Goal: Task Accomplishment & Management: Manage account settings

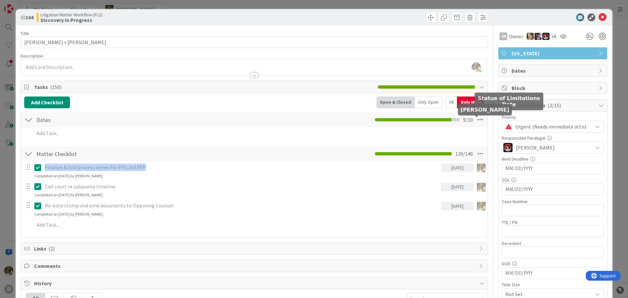
scroll to position [49, 0]
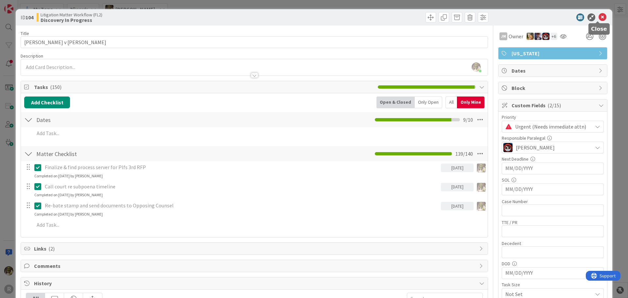
click at [600, 18] on icon at bounding box center [602, 17] width 8 height 8
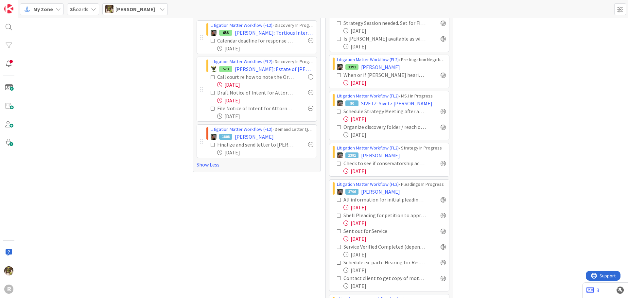
scroll to position [164, 0]
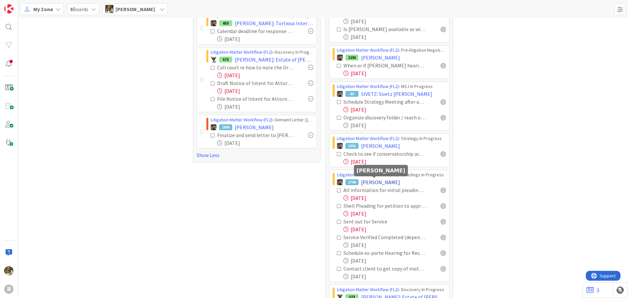
click at [386, 182] on span "[PERSON_NAME]" at bounding box center [380, 182] width 39 height 8
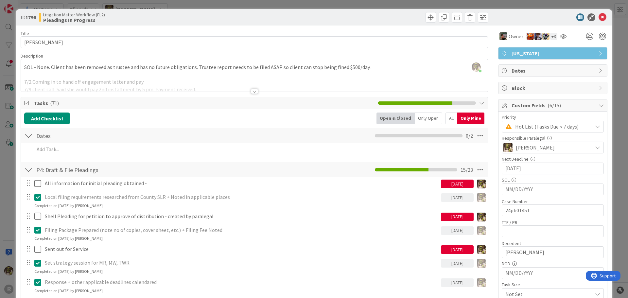
click at [429, 117] on div "Only Open" at bounding box center [428, 119] width 27 height 12
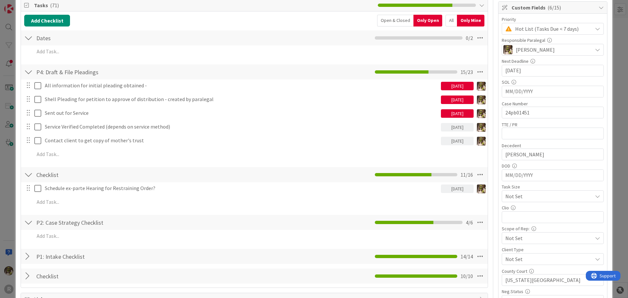
scroll to position [98, 0]
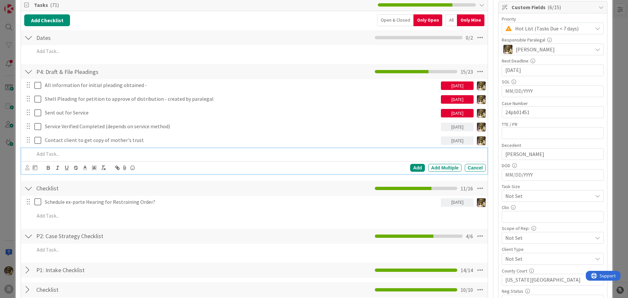
click at [57, 153] on p at bounding box center [258, 154] width 449 height 8
click at [115, 155] on p at bounding box center [258, 154] width 449 height 8
click at [52, 154] on p "Finalize Response and Declaration" at bounding box center [258, 154] width 449 height 8
click at [27, 166] on icon at bounding box center [27, 167] width 4 height 5
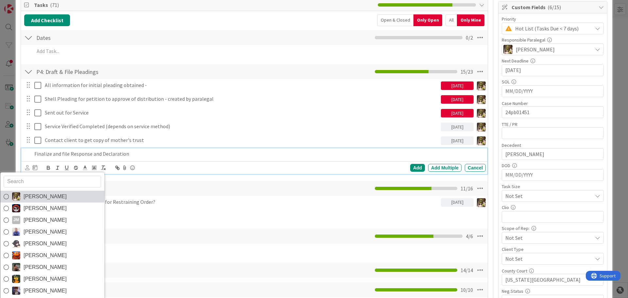
click at [55, 192] on link "[PERSON_NAME]" at bounding box center [52, 197] width 104 height 12
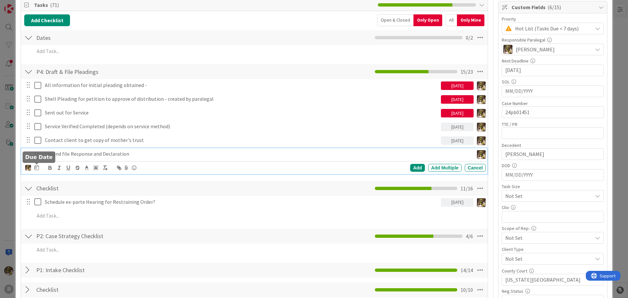
click at [37, 167] on icon at bounding box center [36, 167] width 5 height 5
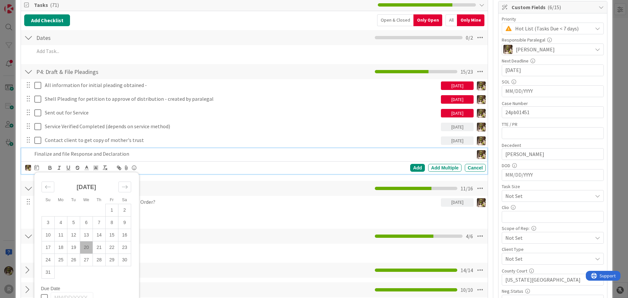
click at [86, 246] on td "20" at bounding box center [86, 247] width 13 height 12
click at [416, 169] on div "Add" at bounding box center [417, 168] width 15 height 8
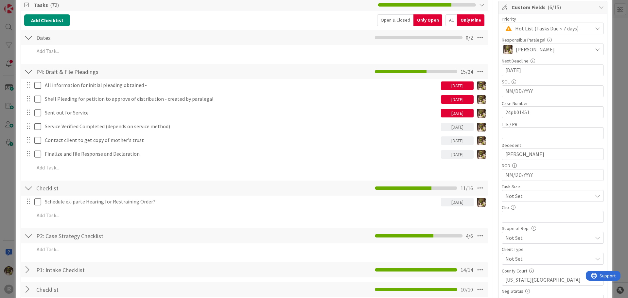
drag, startPoint x: 93, startPoint y: 147, endPoint x: 91, endPoint y: 150, distance: 3.5
click at [93, 147] on div "All information for initial pleading obtained - [DATE] Update Cancel Shell Plea…" at bounding box center [254, 127] width 460 height 97
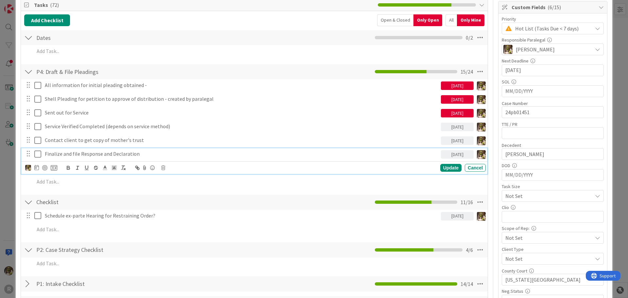
click at [67, 157] on p "Finalize and file Response and Declaration" at bounding box center [241, 154] width 393 height 8
click at [45, 169] on div at bounding box center [44, 167] width 5 height 5
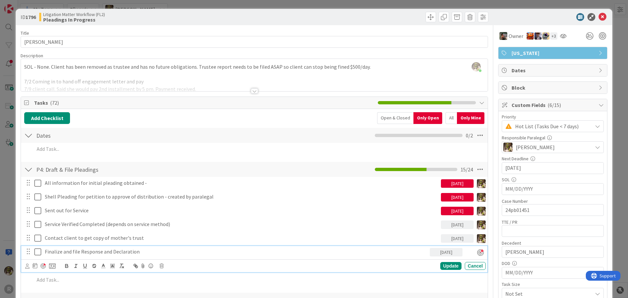
scroll to position [0, 0]
click at [599, 16] on icon at bounding box center [602, 17] width 8 height 8
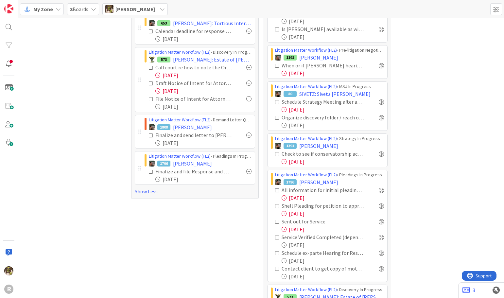
scroll to position [98, 0]
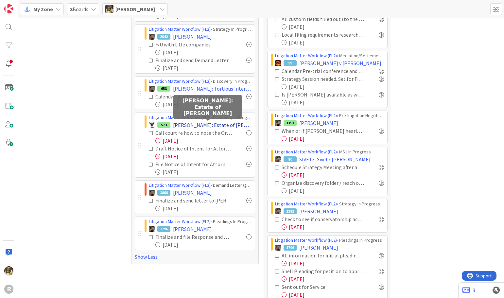
click at [192, 126] on span "[PERSON_NAME]: Estate of [PERSON_NAME]" at bounding box center [212, 125] width 78 height 8
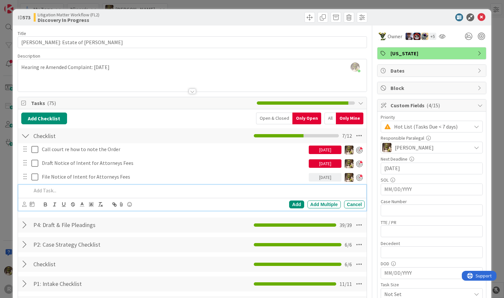
click at [72, 188] on p at bounding box center [196, 191] width 331 height 8
click at [26, 203] on icon at bounding box center [24, 204] width 4 height 5
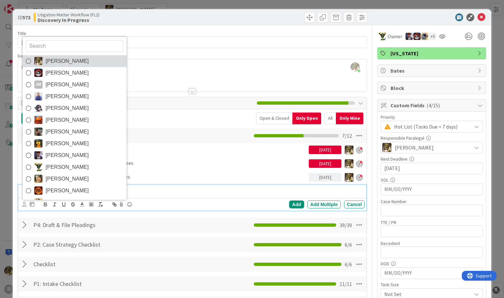
click at [43, 60] on link "[PERSON_NAME]" at bounding box center [75, 61] width 104 height 12
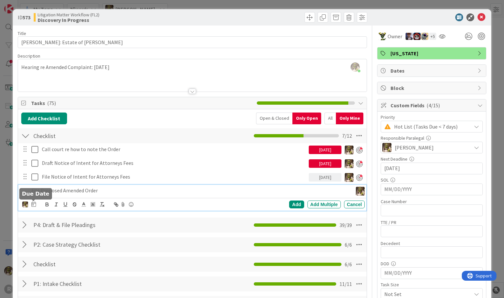
click at [33, 203] on icon at bounding box center [33, 203] width 5 height 5
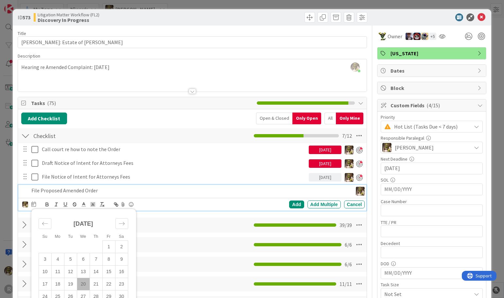
click at [84, 286] on td "20" at bounding box center [83, 284] width 13 height 12
click at [294, 204] on div "Add" at bounding box center [296, 204] width 15 height 8
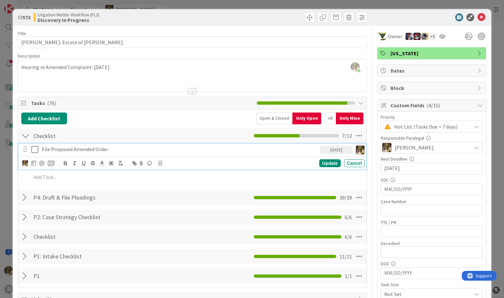
click at [61, 150] on p "File Proposed Amended Order" at bounding box center [180, 150] width 276 height 8
click at [38, 164] on div at bounding box center [38, 163] width 32 height 8
click at [47, 165] on div at bounding box center [38, 163] width 32 height 8
click at [43, 165] on div at bounding box center [41, 163] width 5 height 5
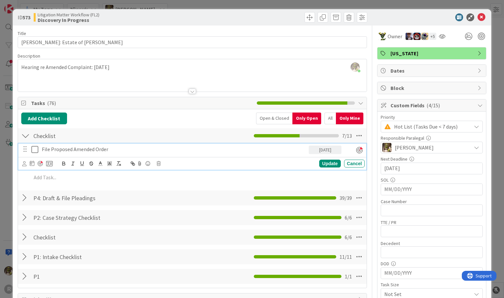
click at [132, 148] on p "File Proposed Amended Order" at bounding box center [174, 150] width 265 height 8
click at [328, 164] on div "Update" at bounding box center [329, 164] width 21 height 8
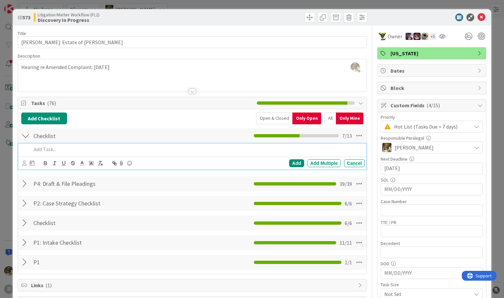
click at [78, 150] on p at bounding box center [196, 150] width 331 height 8
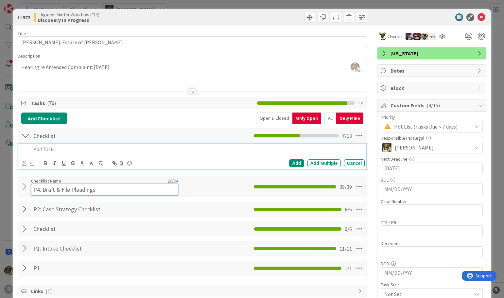
click at [71, 179] on div "Checklist Name 26 / 64 P4: Draft & File Pleadings" at bounding box center [104, 187] width 147 height 18
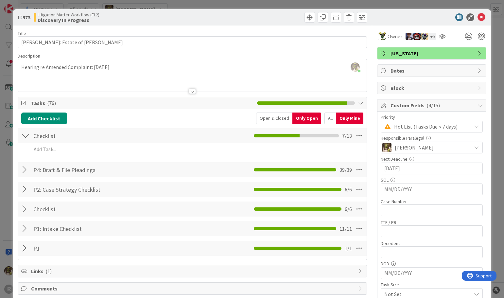
click at [136, 164] on div "P4: Draft & File Pleadings Checklist Name 26 / 64 P4: Draft & File Pleadings 39…" at bounding box center [192, 169] width 349 height 15
click at [25, 165] on div at bounding box center [25, 170] width 9 height 12
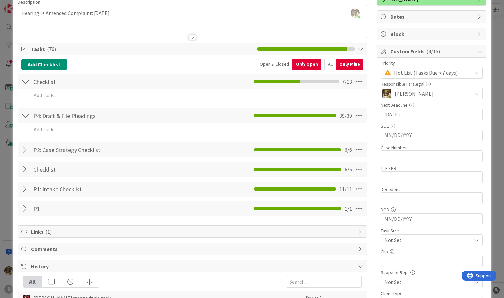
scroll to position [65, 0]
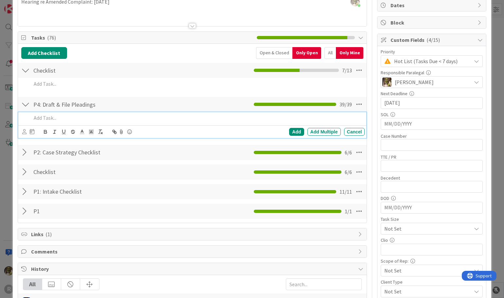
click at [95, 119] on p at bounding box center [196, 118] width 331 height 8
click at [106, 118] on p "Follow up with Benton County re Order" at bounding box center [196, 118] width 331 height 8
click at [24, 131] on icon at bounding box center [24, 131] width 4 height 5
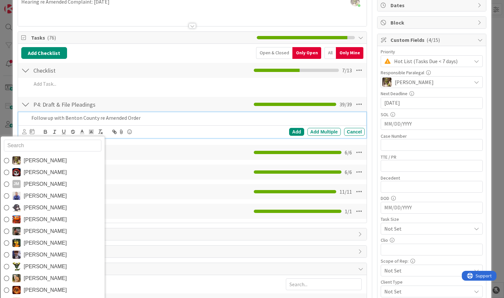
drag, startPoint x: 65, startPoint y: 162, endPoint x: 57, endPoint y: 155, distance: 10.2
click at [65, 162] on link "[PERSON_NAME]" at bounding box center [53, 161] width 104 height 12
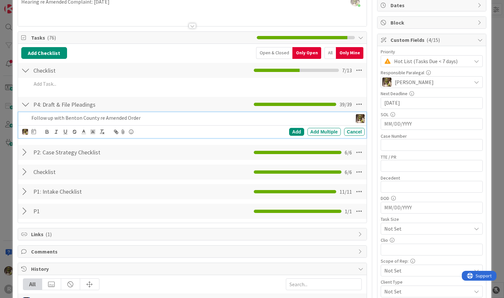
click at [36, 132] on div "[PERSON_NAME] [PERSON_NAME] [PERSON_NAME] [PERSON_NAME] [PERSON_NAME] [PERSON_N…" at bounding box center [193, 131] width 343 height 9
click at [34, 132] on icon at bounding box center [33, 131] width 5 height 5
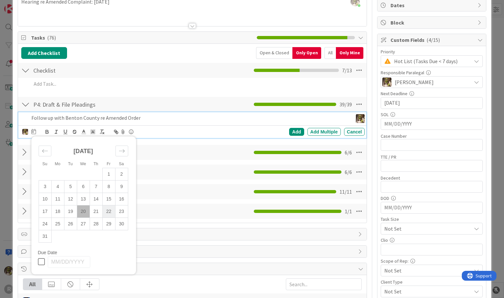
click at [106, 212] on td "22" at bounding box center [108, 211] width 13 height 12
click at [289, 130] on div "Add" at bounding box center [296, 132] width 15 height 8
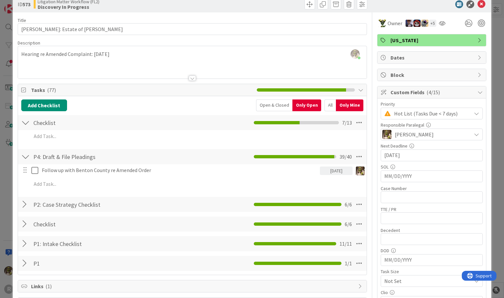
scroll to position [0, 0]
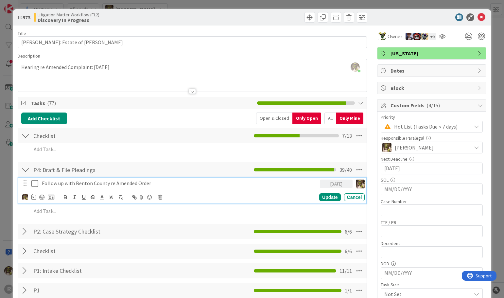
click at [161, 184] on p "Follow up with Benton County re Amended Order" at bounding box center [180, 184] width 276 height 8
click at [331, 196] on div "Update" at bounding box center [329, 197] width 21 height 8
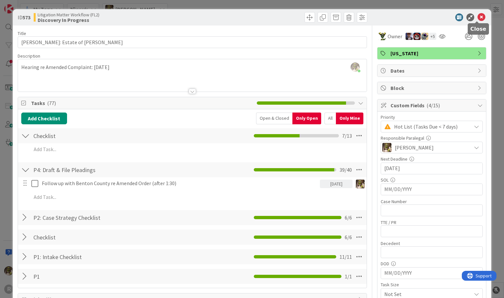
click at [477, 17] on icon at bounding box center [481, 17] width 8 height 8
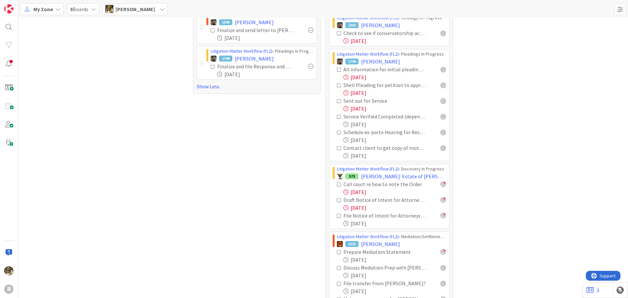
scroll to position [294, 0]
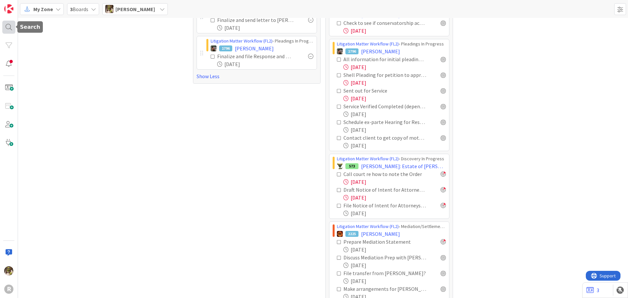
click at [9, 24] on div at bounding box center [8, 27] width 13 height 13
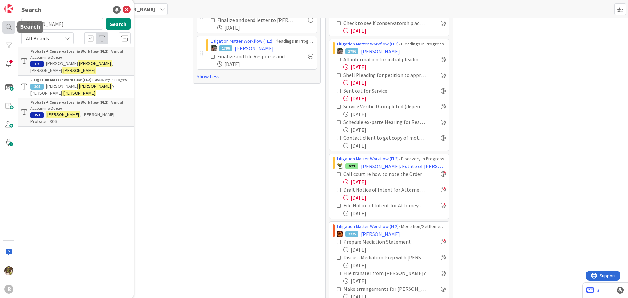
drag, startPoint x: 50, startPoint y: 25, endPoint x: 4, endPoint y: 27, distance: 46.8
click at [4, 27] on div "R Search [PERSON_NAME] Search All Boards Probate + Conservatorship Workflow (FL…" at bounding box center [9, 149] width 18 height 298
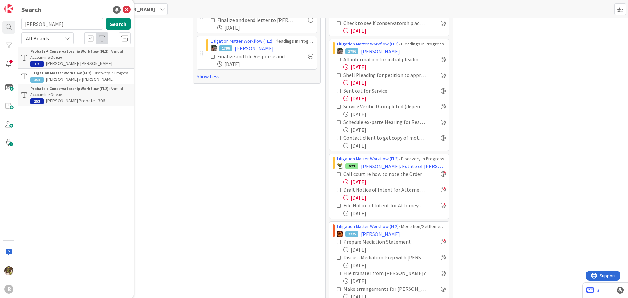
type input "[PERSON_NAME]"
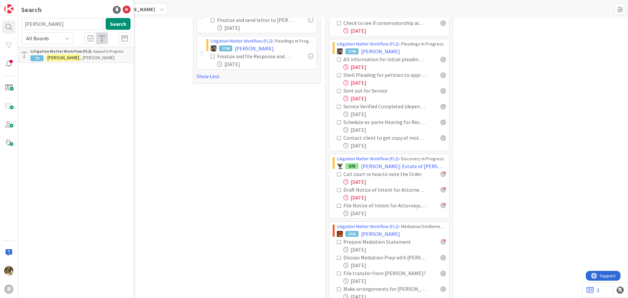
click at [41, 52] on b "Litigation Matter Workflow (FL2) ›" at bounding box center [61, 51] width 63 height 5
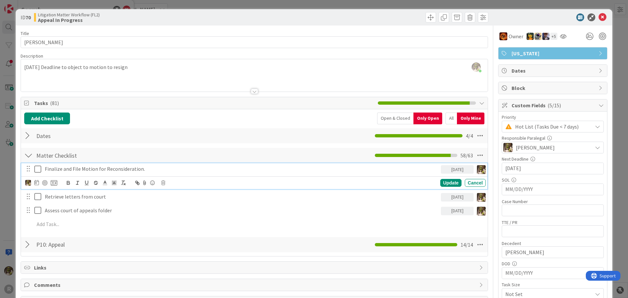
click at [144, 169] on p "Finalize and File Motion for Reconsideration." at bounding box center [241, 169] width 393 height 8
click at [46, 181] on div at bounding box center [44, 182] width 5 height 5
click at [34, 184] on icon at bounding box center [35, 182] width 5 height 5
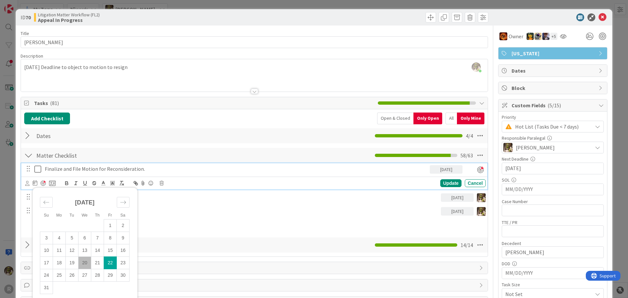
click at [84, 263] on td "20" at bounding box center [84, 263] width 13 height 12
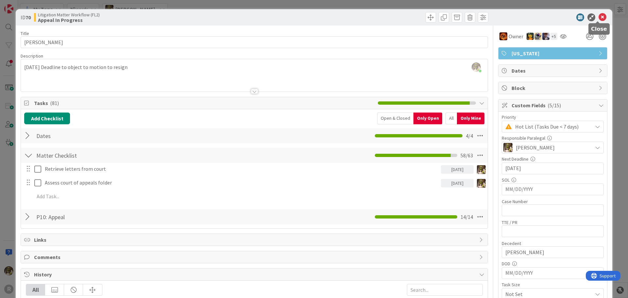
click at [598, 17] on icon at bounding box center [602, 17] width 8 height 8
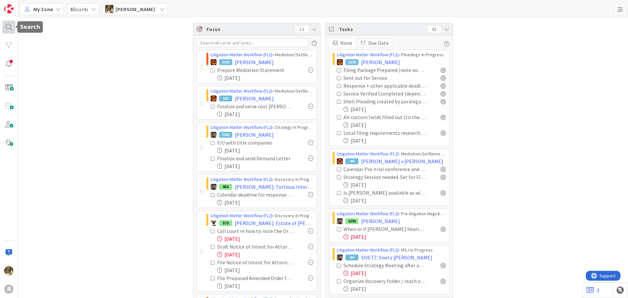
click at [13, 27] on div at bounding box center [8, 27] width 13 height 13
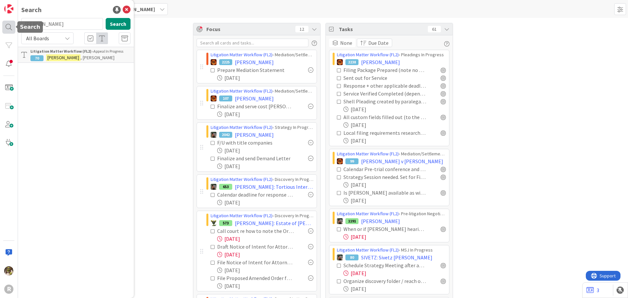
drag, startPoint x: 59, startPoint y: 23, endPoint x: 3, endPoint y: 25, distance: 55.6
click at [5, 25] on div "R Search [PERSON_NAME] Search All Boards Litigation Matter Workflow (FL2) › App…" at bounding box center [9, 149] width 18 height 298
type input "[PERSON_NAME]"
click at [124, 26] on button "Search" at bounding box center [118, 24] width 25 height 12
click at [85, 60] on p "[PERSON_NAME]" at bounding box center [80, 57] width 100 height 7
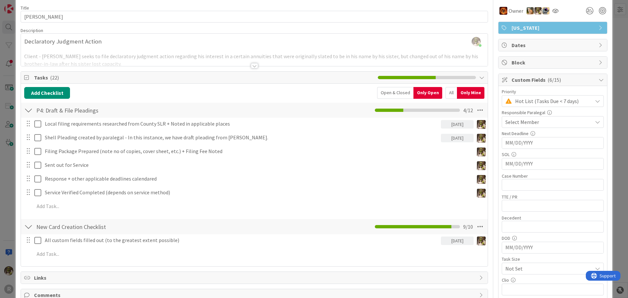
scroll to position [65, 0]
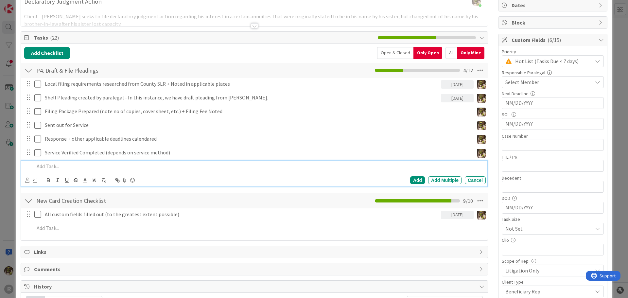
click at [86, 168] on p at bounding box center [258, 167] width 449 height 8
click at [105, 170] on p "Finalize" at bounding box center [258, 167] width 449 height 8
click at [27, 179] on icon at bounding box center [27, 180] width 4 height 5
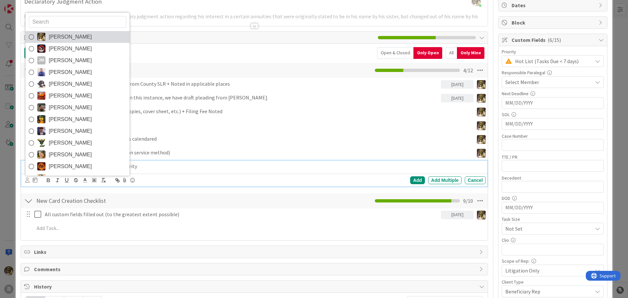
click at [65, 33] on span "[PERSON_NAME]" at bounding box center [70, 37] width 43 height 10
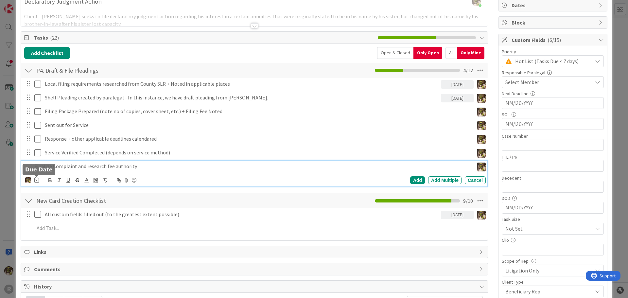
click at [33, 181] on div "[PERSON_NAME] [PERSON_NAME] [PERSON_NAME] [PERSON_NAME] [PERSON_NAME] [PERSON_N…" at bounding box center [32, 180] width 14 height 8
click at [36, 179] on icon at bounding box center [36, 179] width 5 height 5
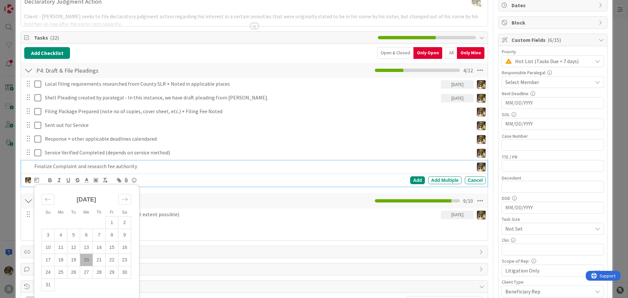
click at [86, 257] on td "20" at bounding box center [86, 259] width 13 height 12
click at [412, 179] on div "Add" at bounding box center [417, 180] width 15 height 8
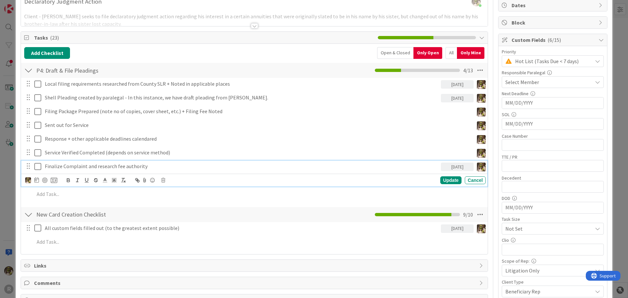
click at [64, 168] on p "Finalize Complaint and research fee authority" at bounding box center [241, 167] width 393 height 8
click at [37, 181] on icon at bounding box center [36, 179] width 5 height 5
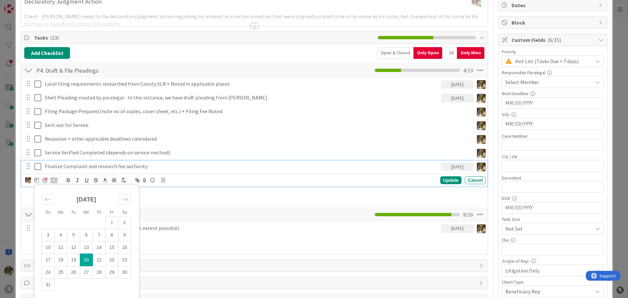
click at [45, 182] on div at bounding box center [44, 180] width 5 height 5
click at [448, 183] on div "Update" at bounding box center [450, 181] width 21 height 8
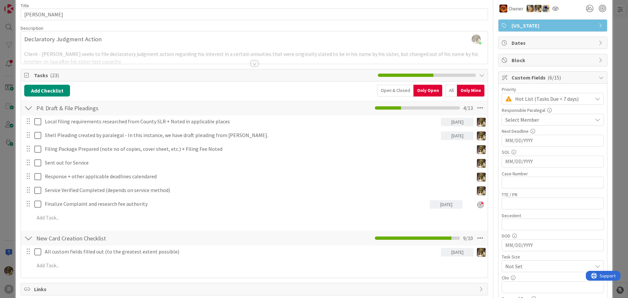
scroll to position [0, 0]
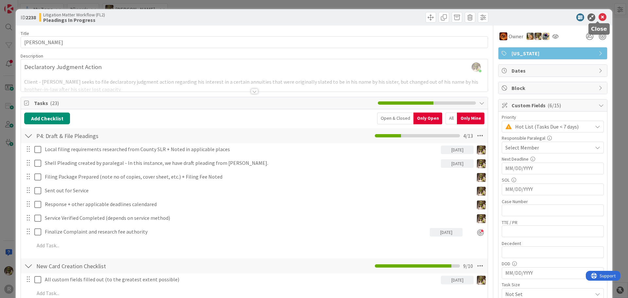
click at [599, 19] on icon at bounding box center [602, 17] width 8 height 8
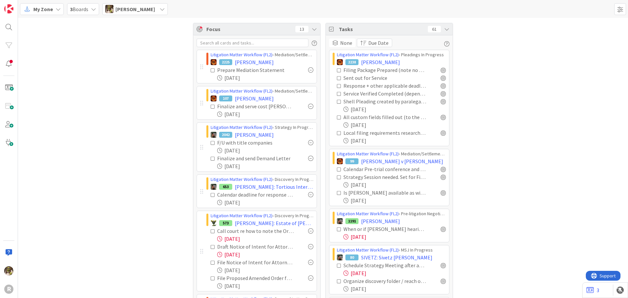
click at [57, 7] on icon at bounding box center [58, 9] width 5 height 5
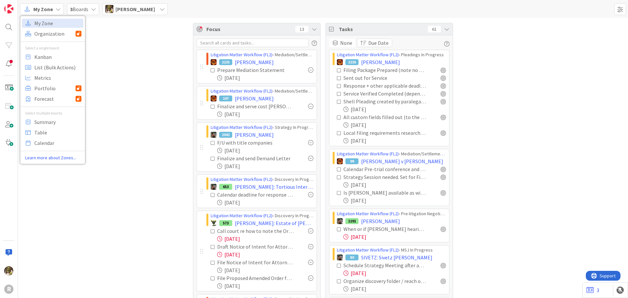
drag, startPoint x: 126, startPoint y: 38, endPoint x: 97, endPoint y: 39, distance: 28.5
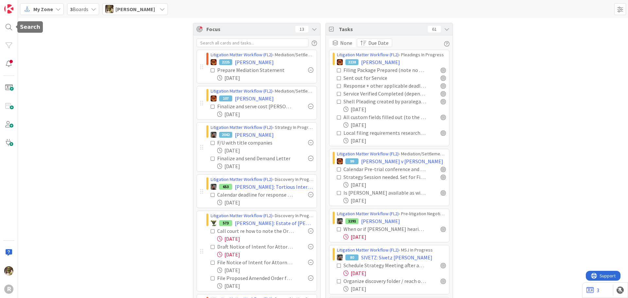
click at [14, 27] on div at bounding box center [8, 27] width 13 height 13
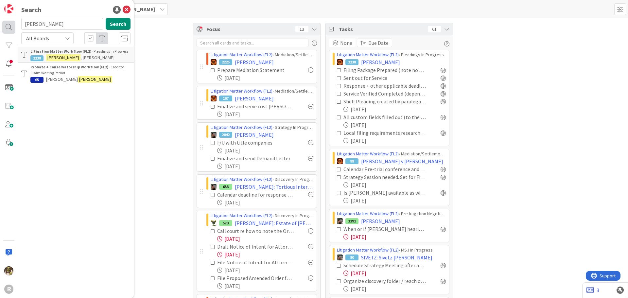
drag, startPoint x: 45, startPoint y: 26, endPoint x: 6, endPoint y: 28, distance: 39.3
click at [7, 28] on div "R Search [PERSON_NAME] Search All Boards Litigation Matter Workflow (FL2) › Ple…" at bounding box center [9, 149] width 18 height 298
type input "[PERSON_NAME]"
click at [89, 54] on div "Litigation Matter Workflow (FL2) › Discovery In Progress" at bounding box center [80, 51] width 100 height 6
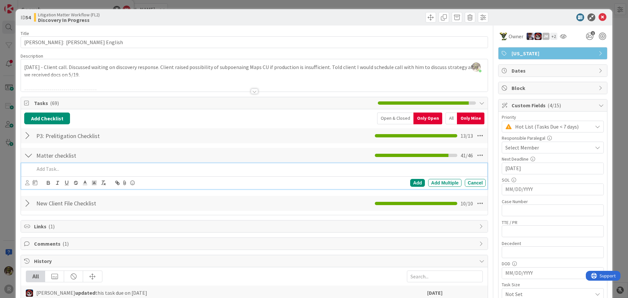
click at [107, 167] on p at bounding box center [258, 169] width 449 height 8
click at [27, 182] on icon at bounding box center [27, 182] width 4 height 5
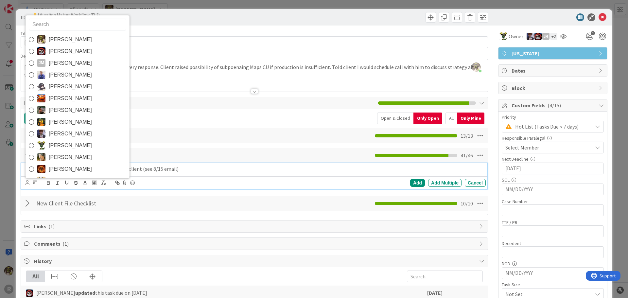
click at [81, 37] on link "[PERSON_NAME]" at bounding box center [78, 40] width 104 height 12
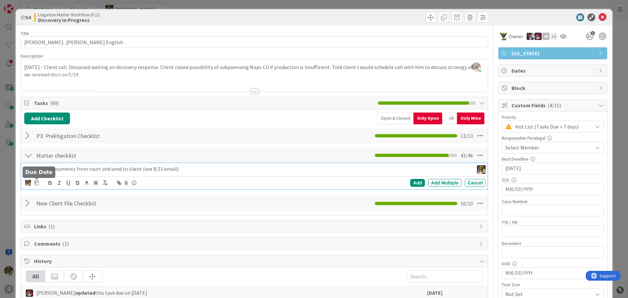
click at [37, 183] on icon at bounding box center [36, 182] width 5 height 5
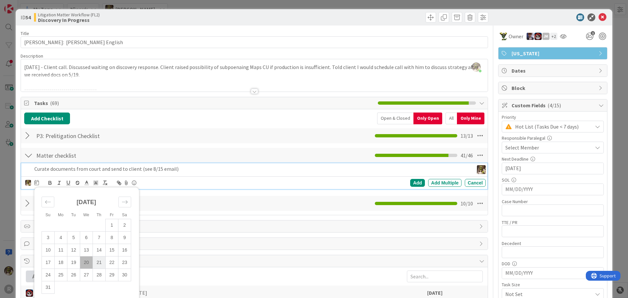
click at [95, 261] on td "21" at bounding box center [99, 262] width 13 height 12
click at [413, 186] on div "Add" at bounding box center [417, 183] width 15 height 8
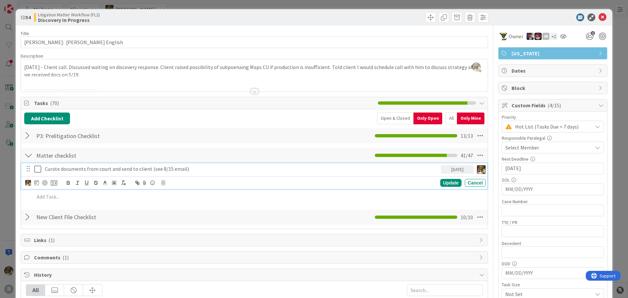
click at [104, 165] on p "Curate documents from court and send to client (see 8/15 email)" at bounding box center [241, 169] width 393 height 8
click at [43, 180] on body "R My Zone My Zone Organization Select a single board Kanban List (Bulk Actions)…" at bounding box center [314, 149] width 628 height 298
click at [45, 184] on div at bounding box center [44, 182] width 5 height 5
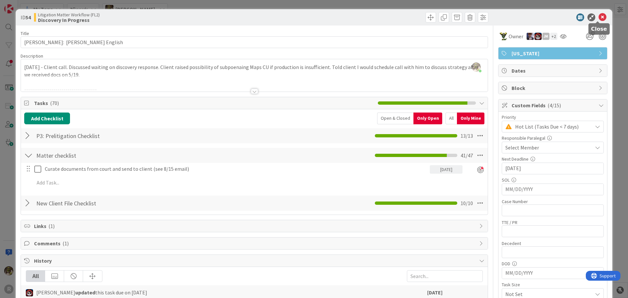
click at [598, 15] on icon at bounding box center [602, 17] width 8 height 8
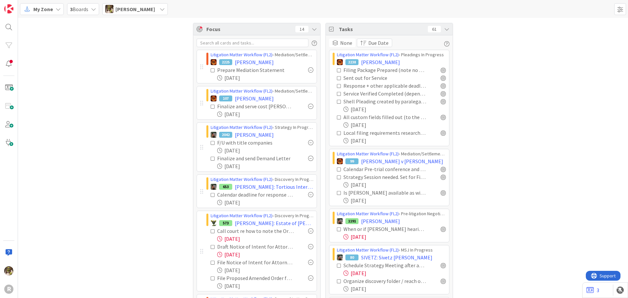
click at [50, 11] on span "My Zone" at bounding box center [43, 9] width 20 height 8
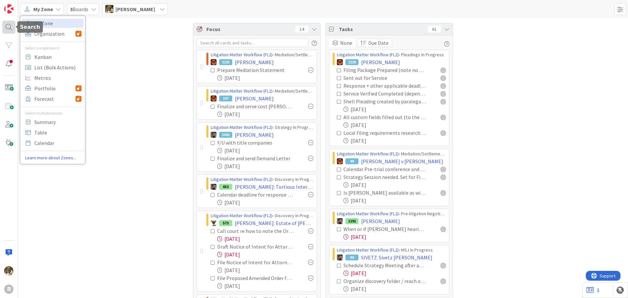
click at [14, 28] on div at bounding box center [8, 27] width 13 height 13
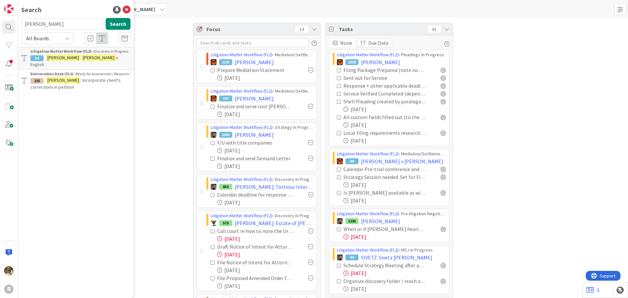
drag, startPoint x: 50, startPoint y: 19, endPoint x: 4, endPoint y: 19, distance: 46.4
click at [4, 19] on div "R Search [PERSON_NAME] Search All Boards Litigation Matter Workflow (FL2) › Dis…" at bounding box center [9, 149] width 18 height 298
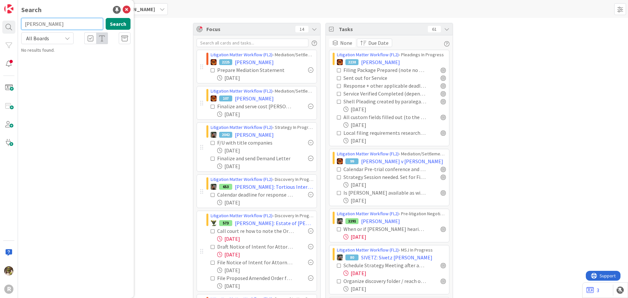
click at [73, 23] on input "[PERSON_NAME]" at bounding box center [62, 24] width 82 height 12
drag, startPoint x: 63, startPoint y: 23, endPoint x: 39, endPoint y: 23, distance: 24.9
click at [39, 23] on input "[DEMOGRAPHIC_DATA]" at bounding box center [62, 24] width 82 height 12
type input "[PERSON_NAME]"
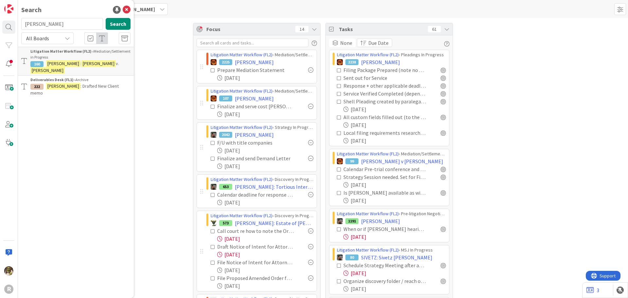
click at [109, 63] on p "[PERSON_NAME] : [PERSON_NAME] [PERSON_NAME]" at bounding box center [80, 67] width 100 height 14
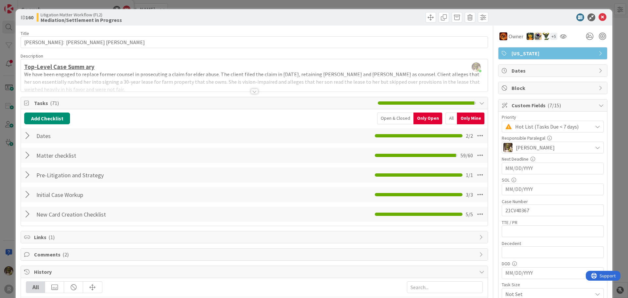
click at [28, 155] on div at bounding box center [28, 155] width 9 height 12
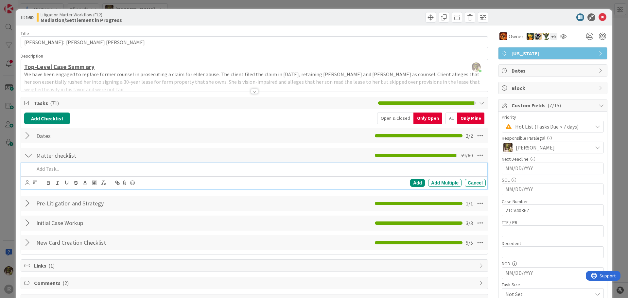
click at [55, 173] on div at bounding box center [259, 168] width 454 height 11
click at [27, 183] on icon at bounding box center [27, 182] width 4 height 5
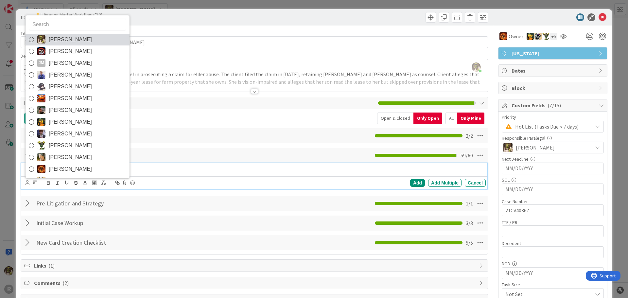
click at [45, 42] on link "[PERSON_NAME]" at bounding box center [78, 40] width 104 height 12
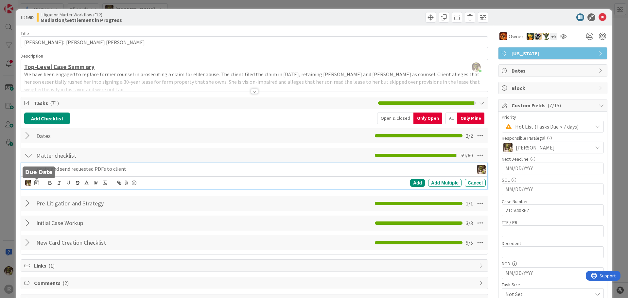
click at [38, 182] on icon at bounding box center [36, 182] width 5 height 5
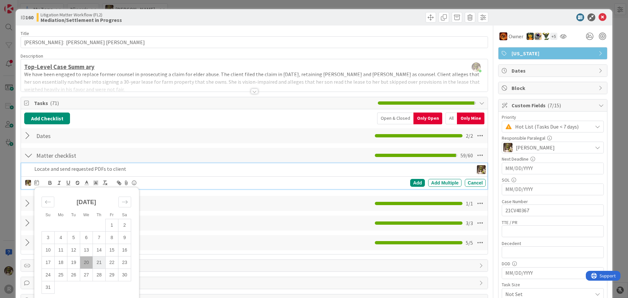
click at [101, 265] on td "21" at bounding box center [99, 262] width 13 height 12
drag, startPoint x: 417, startPoint y: 184, endPoint x: 400, endPoint y: 189, distance: 17.4
click at [417, 185] on div "Add" at bounding box center [417, 183] width 15 height 8
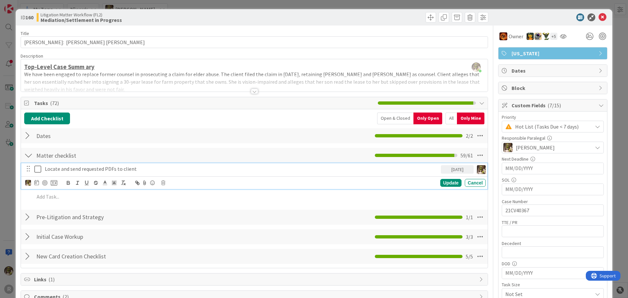
click at [107, 169] on p "Locate and send requested PDFs to client" at bounding box center [241, 169] width 393 height 8
click at [45, 183] on div at bounding box center [44, 182] width 5 height 5
click at [599, 16] on icon at bounding box center [602, 17] width 8 height 8
